Goal: Find specific page/section: Find specific page/section

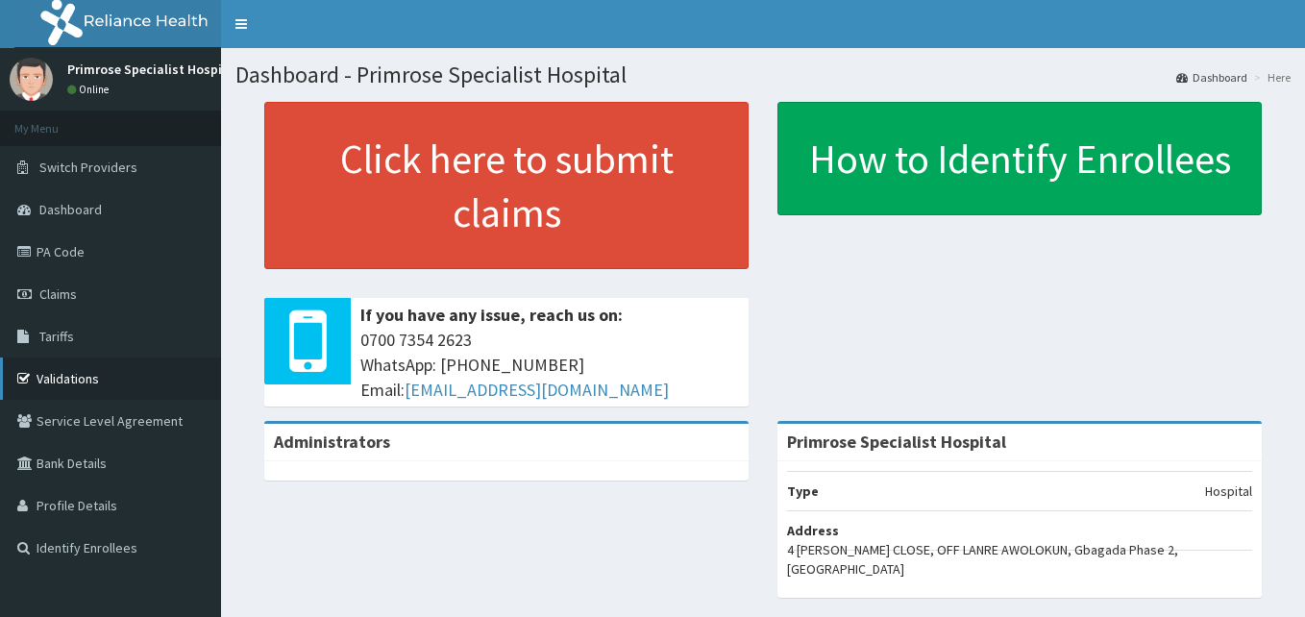
click at [81, 373] on link "Validations" at bounding box center [110, 378] width 221 height 42
click at [82, 250] on link "PA Code" at bounding box center [110, 252] width 221 height 42
